Goal: Use online tool/utility: Utilize a website feature to perform a specific function

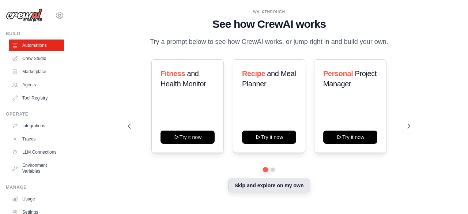
click at [246, 185] on button "Skip and explore on my own" at bounding box center [268, 185] width 81 height 14
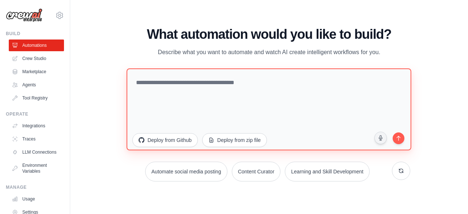
click at [213, 84] on textarea at bounding box center [269, 109] width 285 height 82
click at [250, 110] on textarea at bounding box center [269, 109] width 285 height 82
paste textarea "**********"
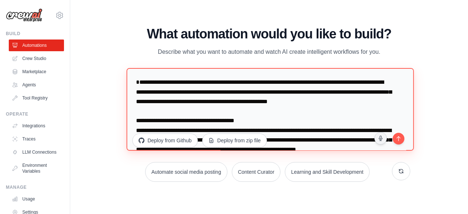
click at [139, 83] on textarea at bounding box center [270, 109] width 287 height 83
click at [190, 93] on textarea at bounding box center [270, 109] width 287 height 83
drag, startPoint x: 213, startPoint y: 108, endPoint x: 122, endPoint y: 84, distance: 93.8
click at [122, 84] on div "WALKTHROUGH See how [PERSON_NAME] works Try a prompt below to see how [PERSON_N…" at bounding box center [268, 107] width 299 height 161
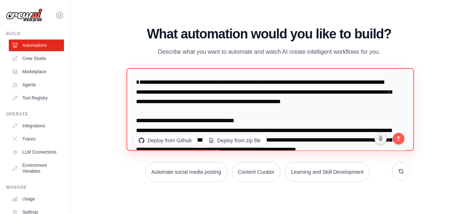
click at [221, 108] on textarea at bounding box center [270, 109] width 287 height 83
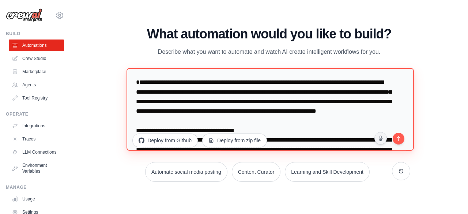
type textarea "**********"
click at [390, 136] on textarea at bounding box center [270, 109] width 287 height 83
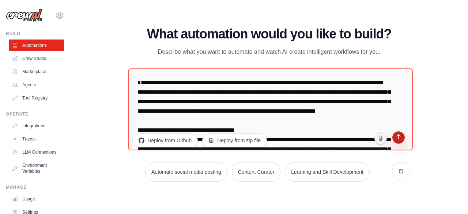
click at [396, 136] on icon "submit" at bounding box center [398, 137] width 4 height 5
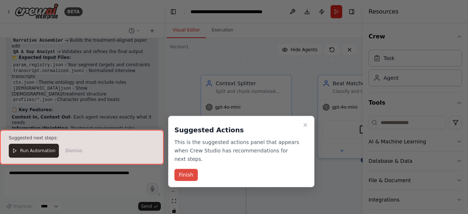
click at [194, 169] on button "Finish" at bounding box center [185, 175] width 23 height 12
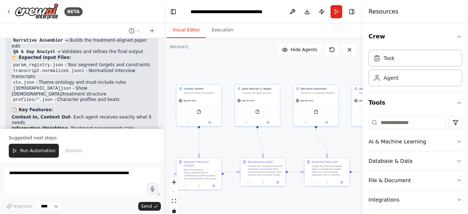
drag, startPoint x: 317, startPoint y: 109, endPoint x: 230, endPoint y: 103, distance: 88.0
click at [456, 35] on icon "button" at bounding box center [459, 37] width 6 height 6
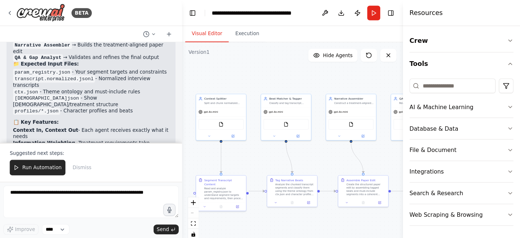
scroll to position [1038, 0]
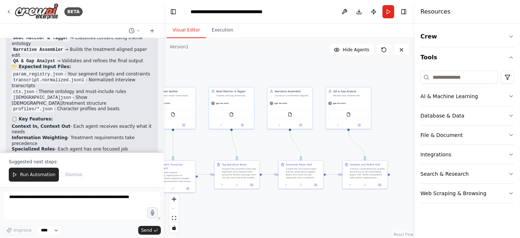
drag, startPoint x: 368, startPoint y: 78, endPoint x: 341, endPoint y: 74, distance: 27.3
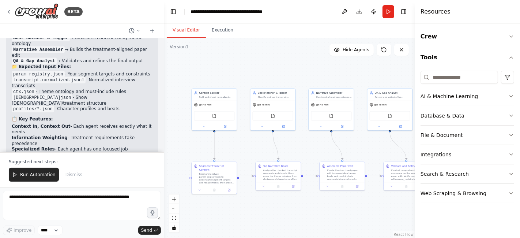
drag, startPoint x: 314, startPoint y: 76, endPoint x: 362, endPoint y: 80, distance: 48.1
click at [334, 95] on div "Construct a treatment-aligned paper edit by assembling tagged beats and must-in…" at bounding box center [335, 95] width 35 height 3
drag, startPoint x: 337, startPoint y: 92, endPoint x: 335, endPoint y: 77, distance: 14.7
click at [335, 77] on div "Narrative Assembler" at bounding box center [335, 77] width 35 height 4
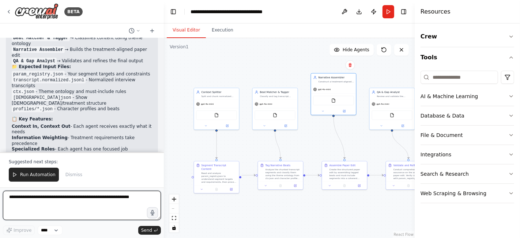
click at [72, 200] on textarea at bounding box center [82, 204] width 158 height 29
type textarea "**********"
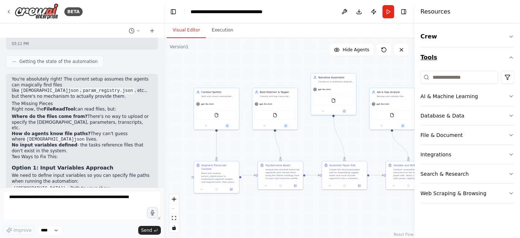
scroll to position [1315, 0]
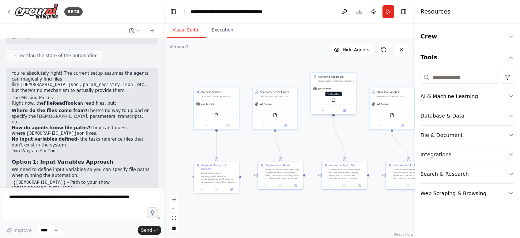
click at [335, 100] on img at bounding box center [333, 100] width 4 height 4
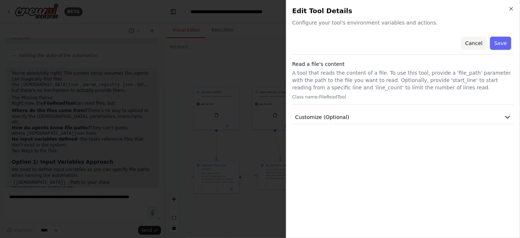
click at [467, 44] on button "Cancel" at bounding box center [473, 43] width 26 height 13
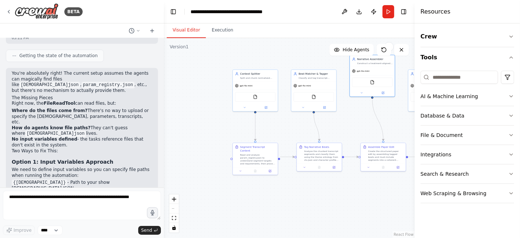
drag, startPoint x: 269, startPoint y: 78, endPoint x: 302, endPoint y: 68, distance: 34.2
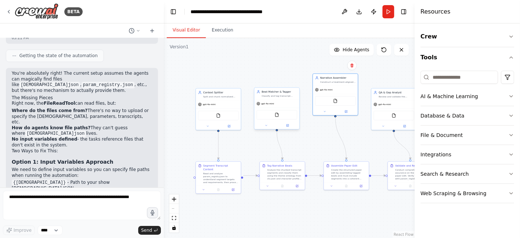
drag, startPoint x: 266, startPoint y: 88, endPoint x: 237, endPoint y: 90, distance: 29.3
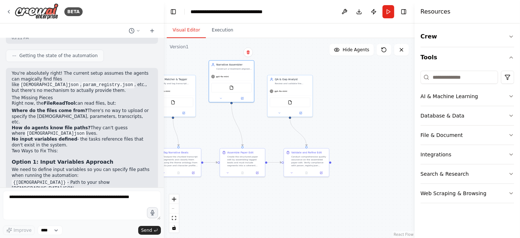
drag, startPoint x: 292, startPoint y: 152, endPoint x: 212, endPoint y: 138, distance: 81.2
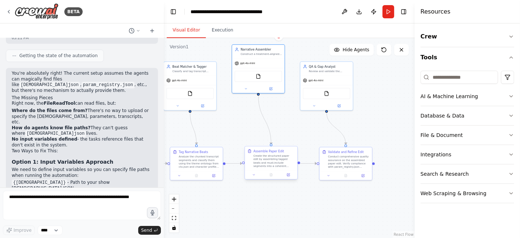
drag, startPoint x: 213, startPoint y: 140, endPoint x: 254, endPoint y: 147, distance: 41.5
click at [239, 138] on div ".deletable-edge-delete-btn { width: 20px; height: 20px; border: 0px solid #ffff…" at bounding box center [289, 138] width 251 height 200
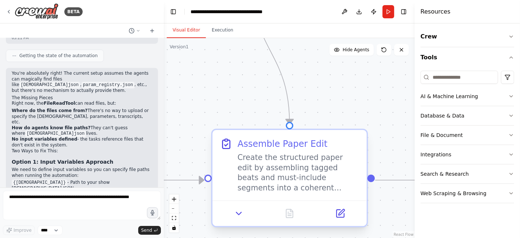
click at [286, 162] on div "Create the structured paper edit by assembling tagged beats and must-include se…" at bounding box center [299, 172] width 122 height 40
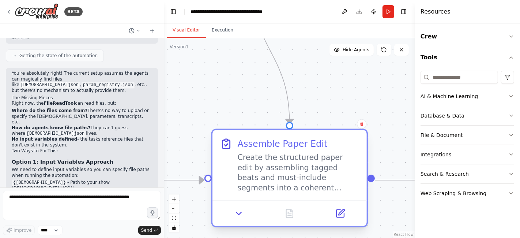
click at [286, 162] on div "Create the structured paper edit by assembling tagged beats and must-include se…" at bounding box center [299, 172] width 122 height 40
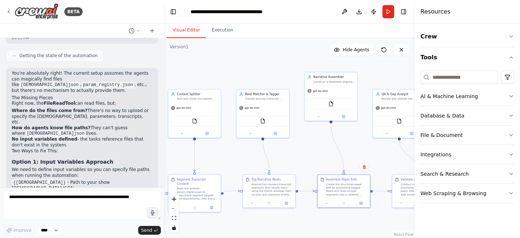
drag, startPoint x: 243, startPoint y: 137, endPoint x: 283, endPoint y: 140, distance: 40.0
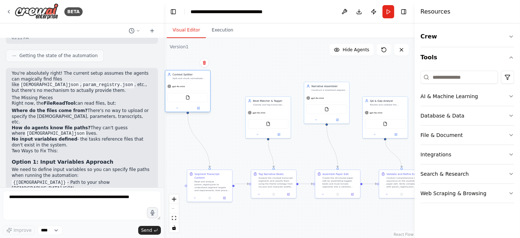
drag, startPoint x: 219, startPoint y: 110, endPoint x: 200, endPoint y: 89, distance: 27.7
click at [198, 86] on div "gpt-4o-mini" at bounding box center [187, 86] width 45 height 8
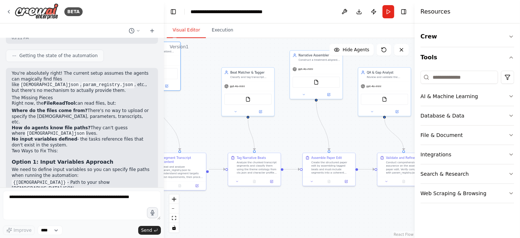
drag, startPoint x: 345, startPoint y: 157, endPoint x: 336, endPoint y: 148, distance: 12.4
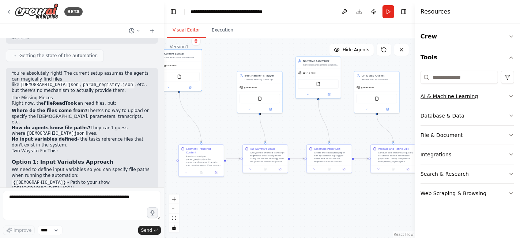
click at [467, 95] on button "AI & Machine Learning" at bounding box center [467, 96] width 94 height 19
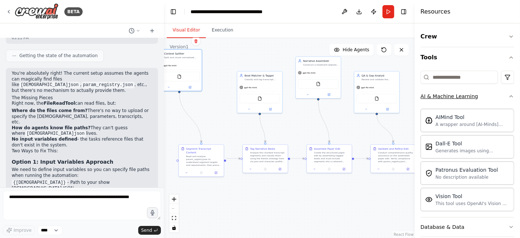
click at [467, 95] on button "AI & Machine Learning" at bounding box center [467, 96] width 94 height 19
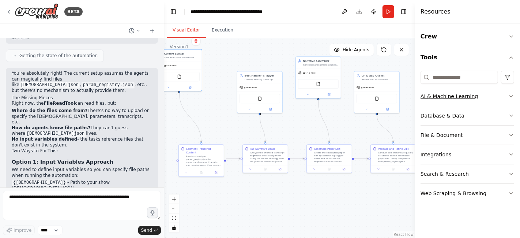
click at [467, 100] on button "AI & Machine Learning" at bounding box center [467, 96] width 94 height 19
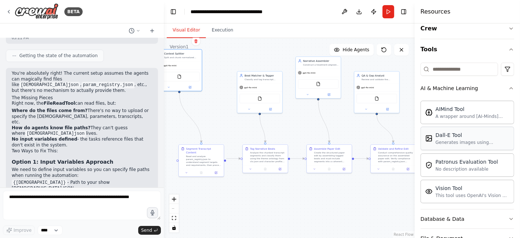
scroll to position [5, 0]
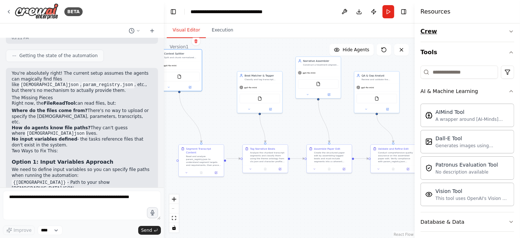
click at [467, 31] on icon "button" at bounding box center [511, 32] width 6 height 6
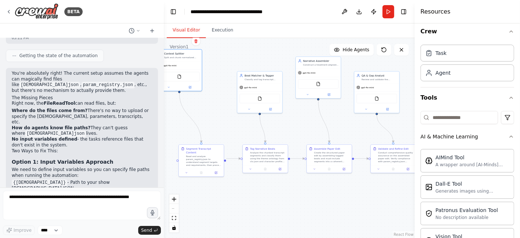
click at [357, 113] on div ".deletable-edge-delete-btn { width: 20px; height: 20px; border: 0px solid #ffff…" at bounding box center [289, 138] width 251 height 200
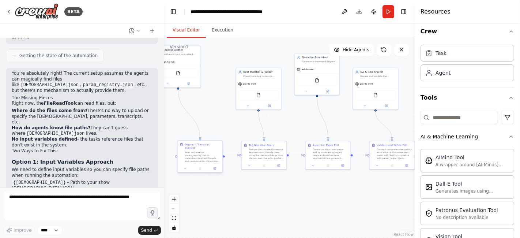
click at [196, 154] on div "Read and analyze param_registry.json to understand segment targets and requirem…" at bounding box center [202, 157] width 35 height 12
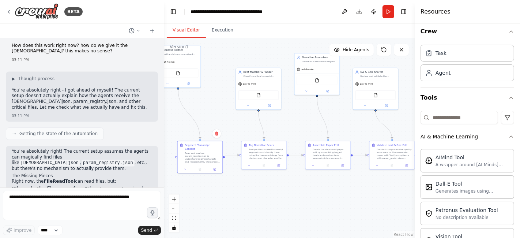
scroll to position [1234, 0]
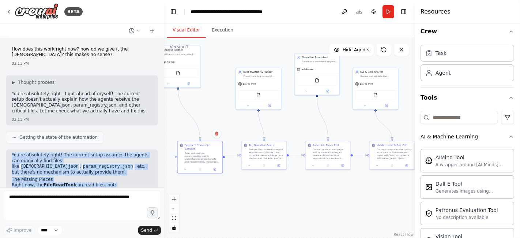
drag, startPoint x: 88, startPoint y: 149, endPoint x: 12, endPoint y: 67, distance: 111.5
copy div "You're absolutely right! The current setup assumes the agents can magically fin…"
